Goal: Find specific page/section: Find specific page/section

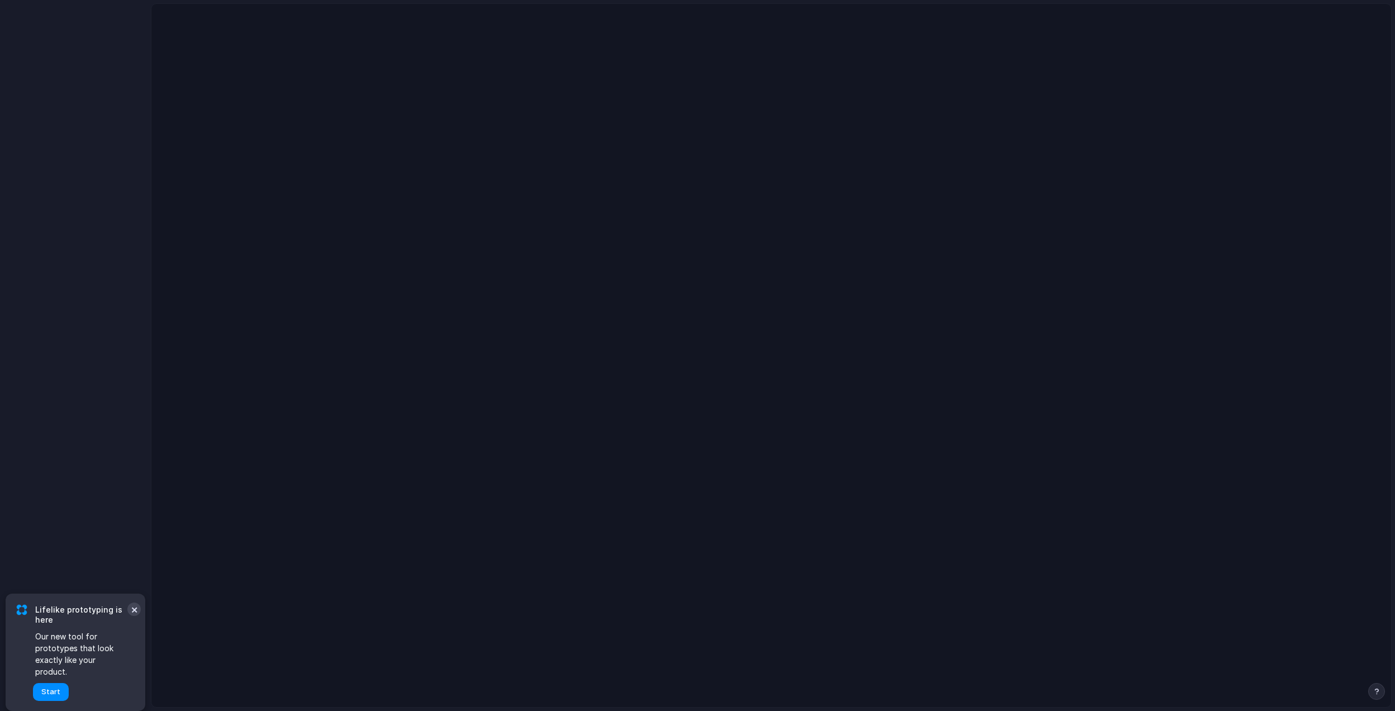
click at [135, 616] on button "×" at bounding box center [133, 608] width 13 height 13
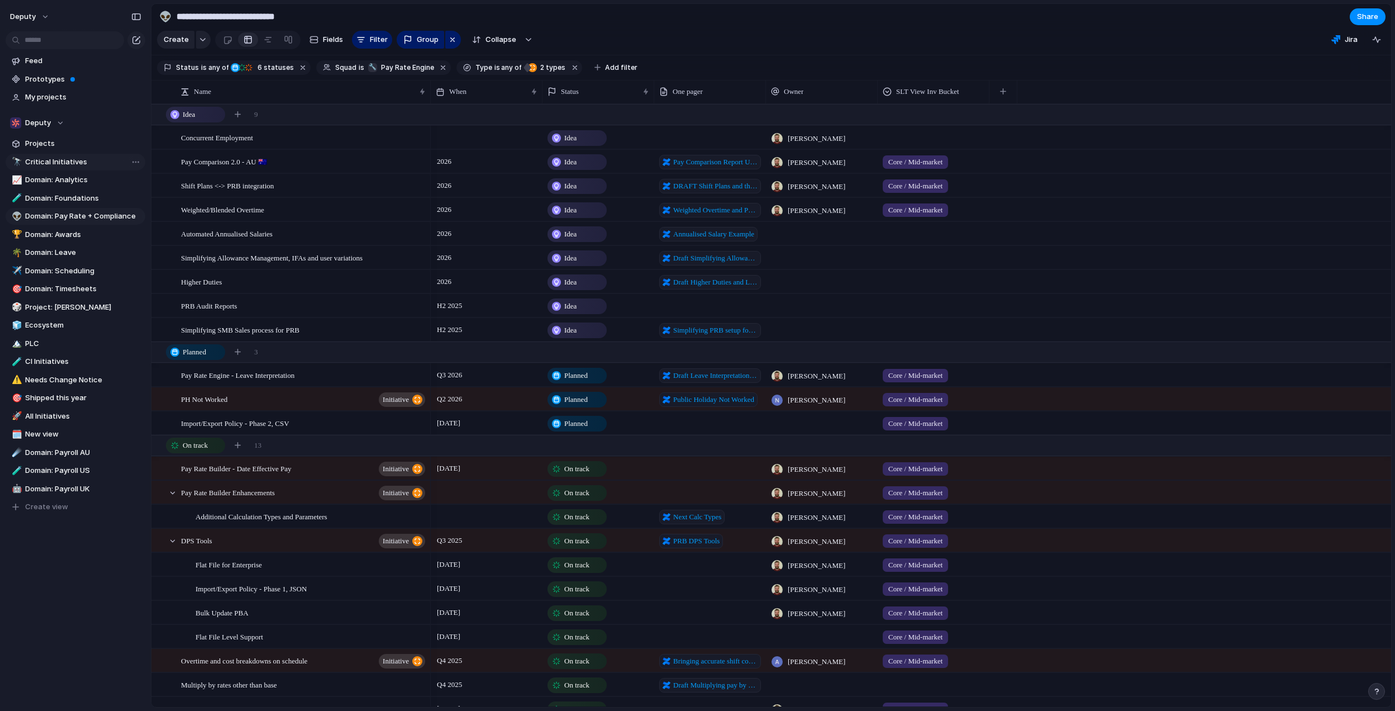
click at [65, 158] on span "Critical Initiatives" at bounding box center [83, 161] width 116 height 11
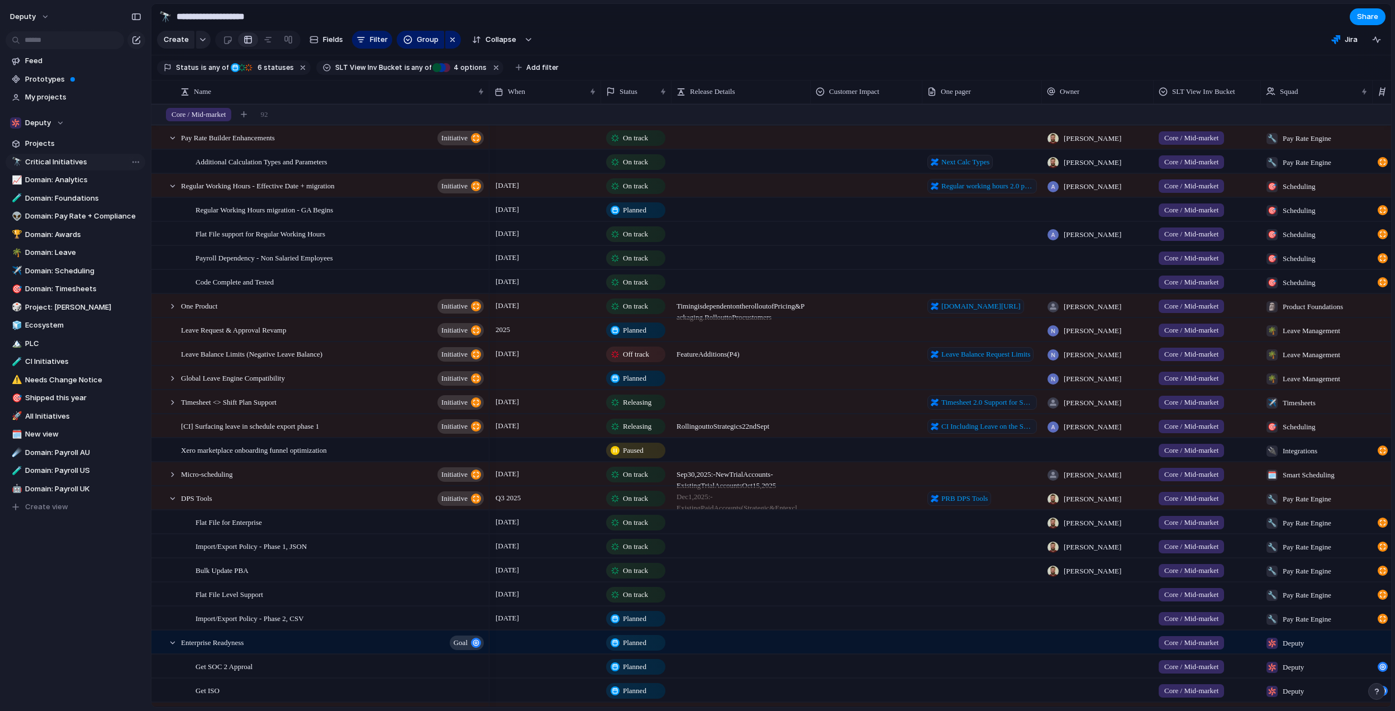
type input "**********"
